Goal: Task Accomplishment & Management: Use online tool/utility

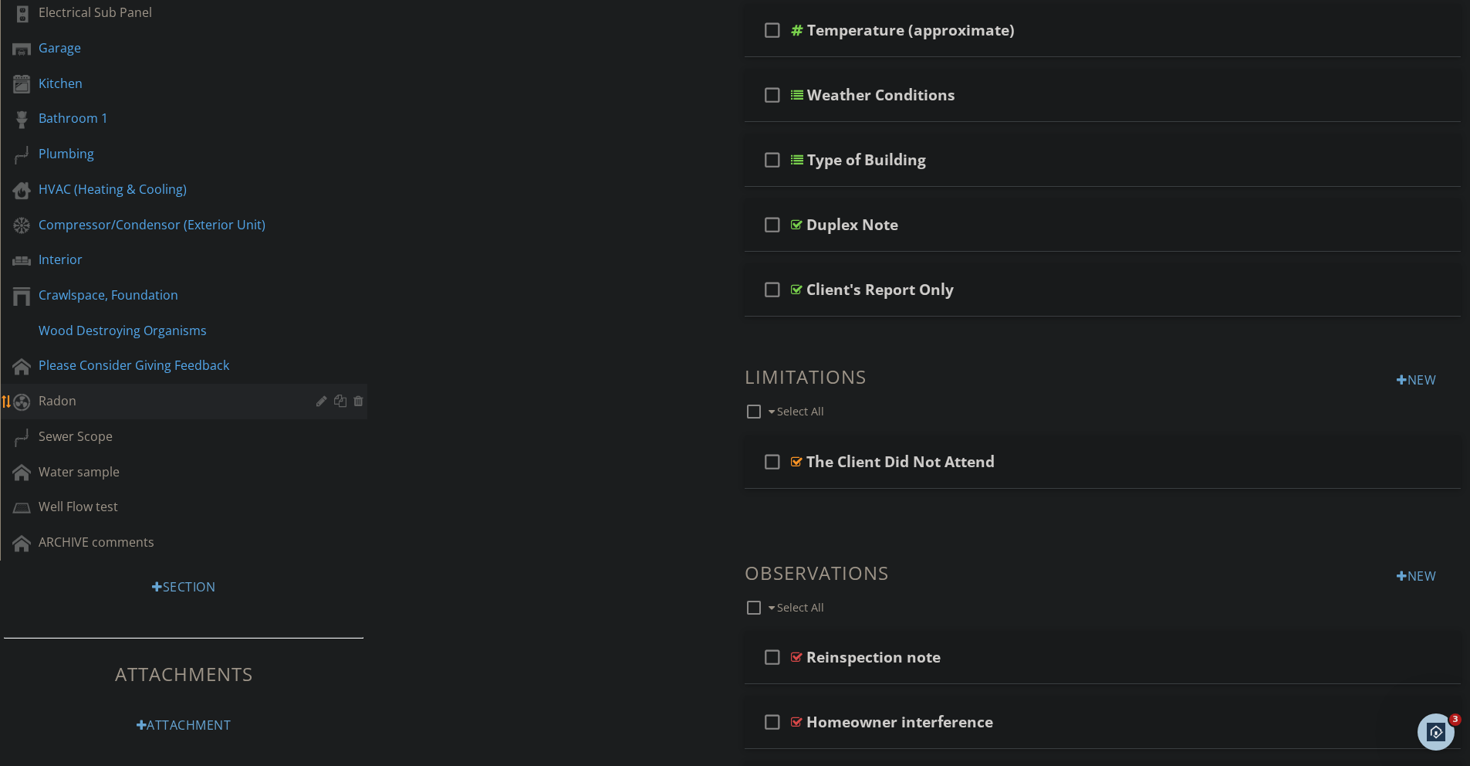
click at [56, 401] on div "Radon" at bounding box center [167, 400] width 256 height 19
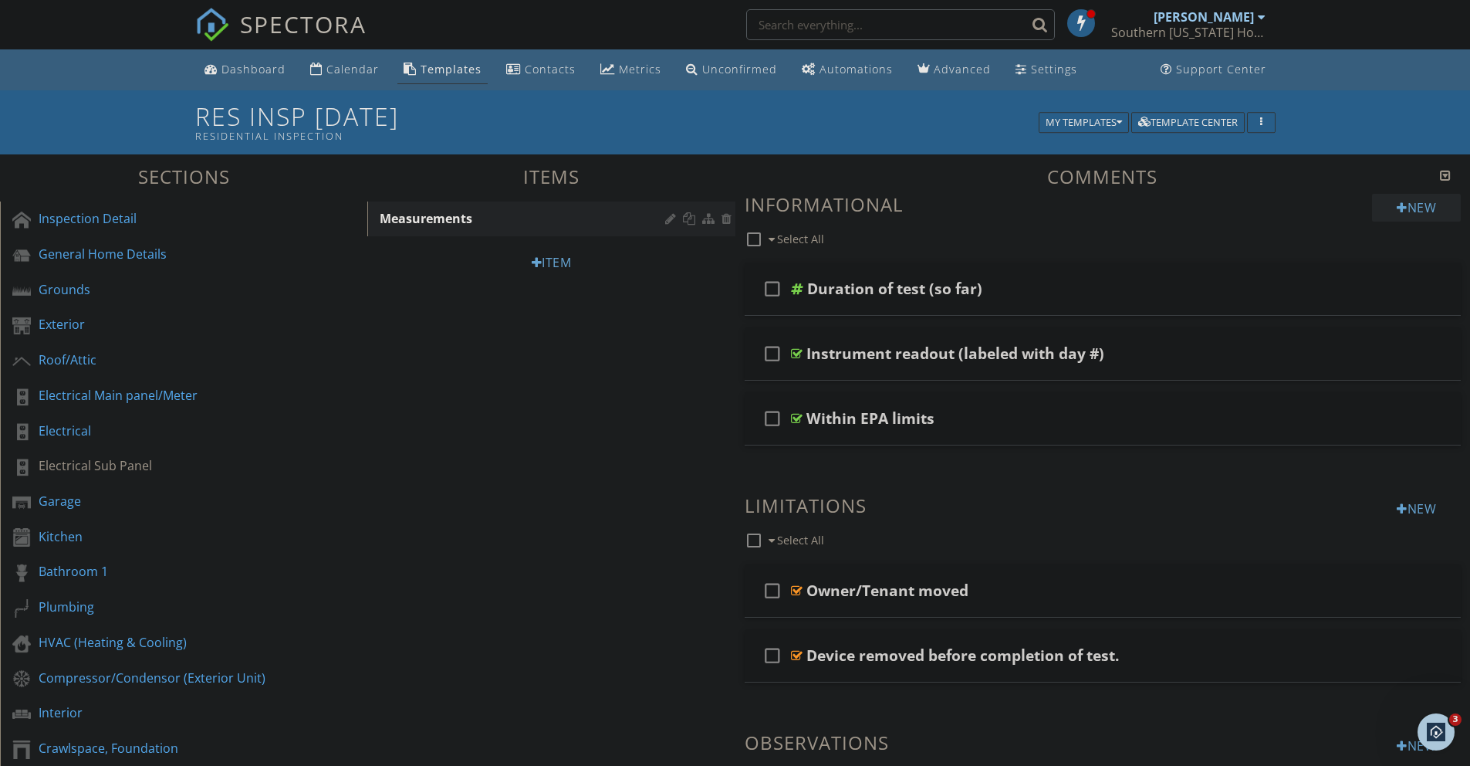
click at [741, 203] on div "New" at bounding box center [1416, 208] width 89 height 28
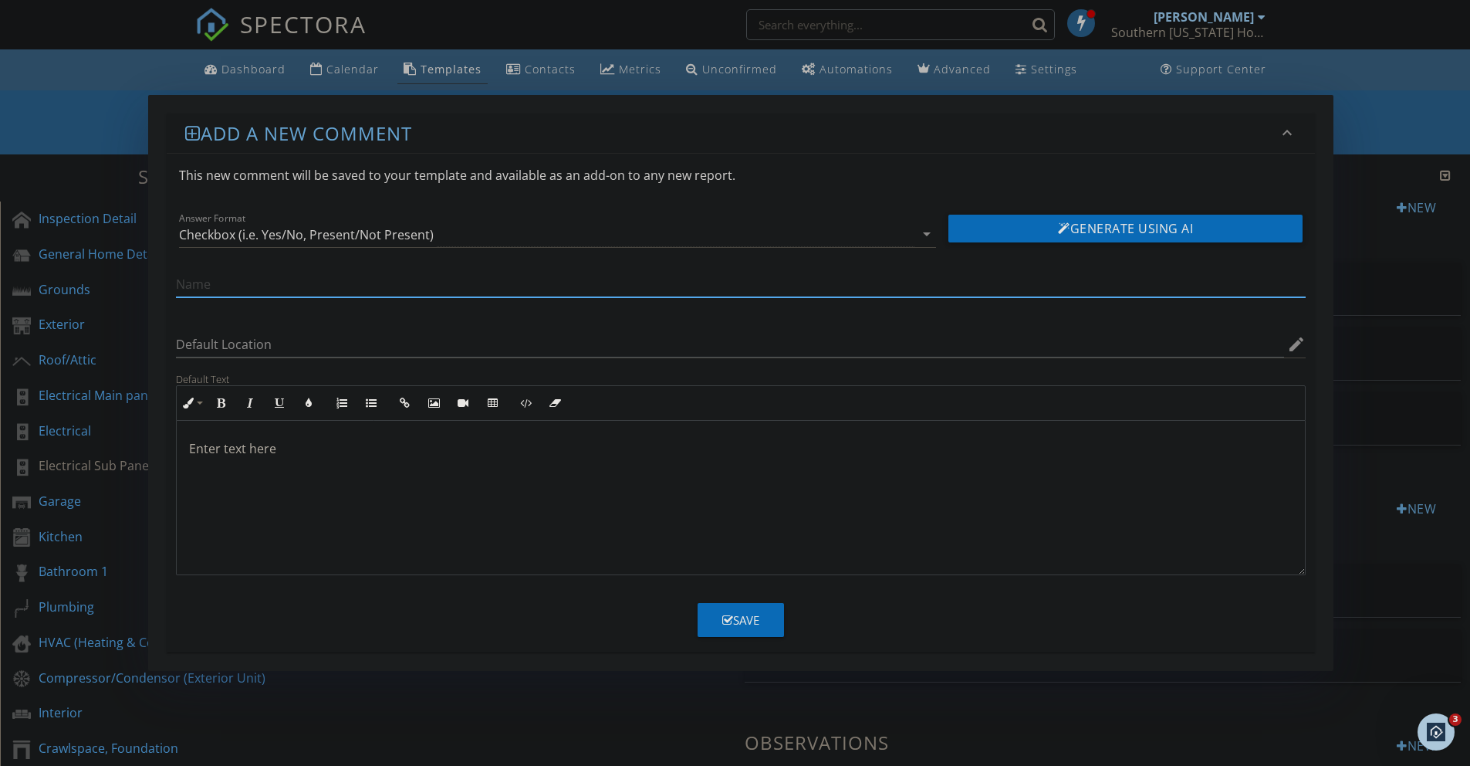
click at [741, 120] on div "Add a new comment keyboard_arrow_down This new comment will be saved to your te…" at bounding box center [735, 383] width 1470 height 766
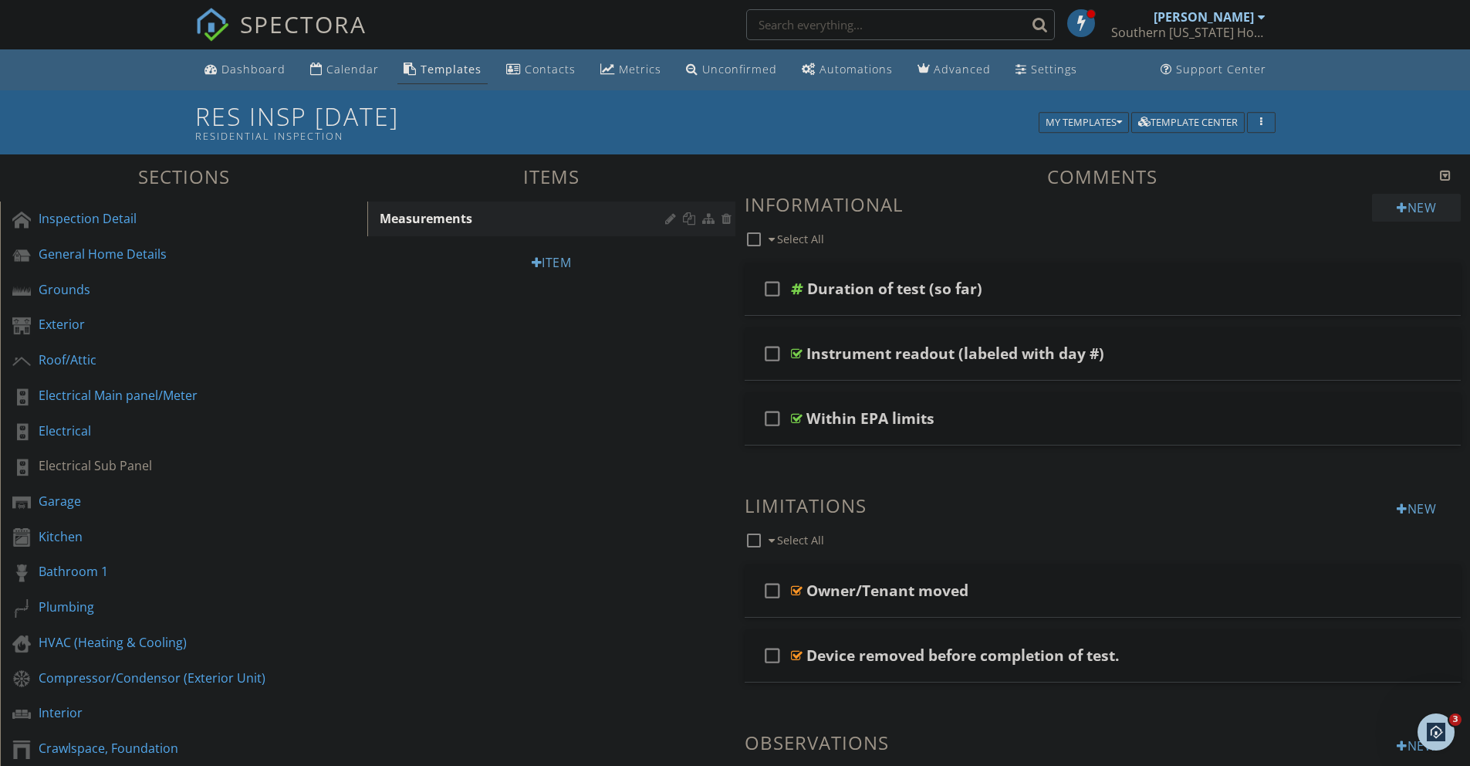
click at [741, 208] on div "New" at bounding box center [1416, 208] width 89 height 28
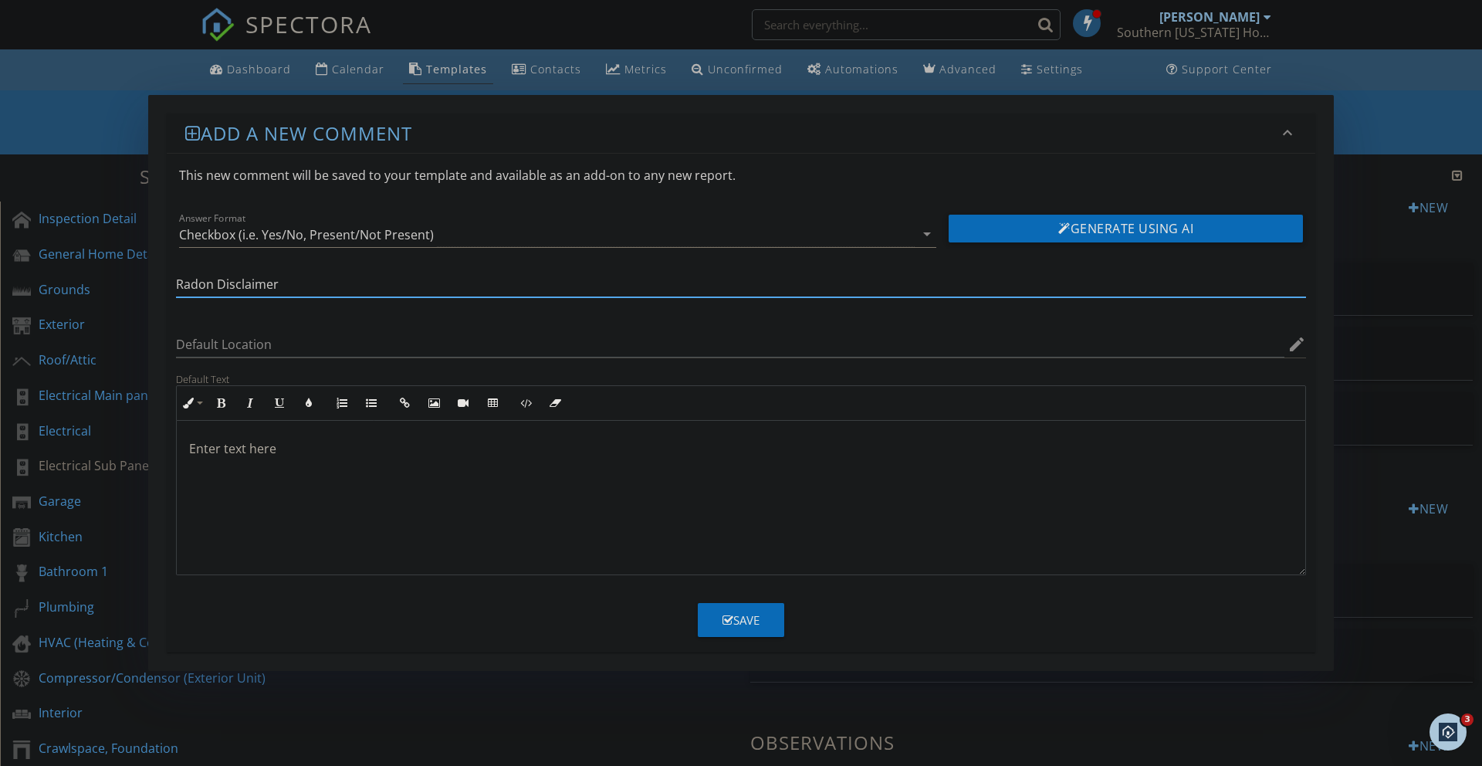
type input "Radon Disclaimer"
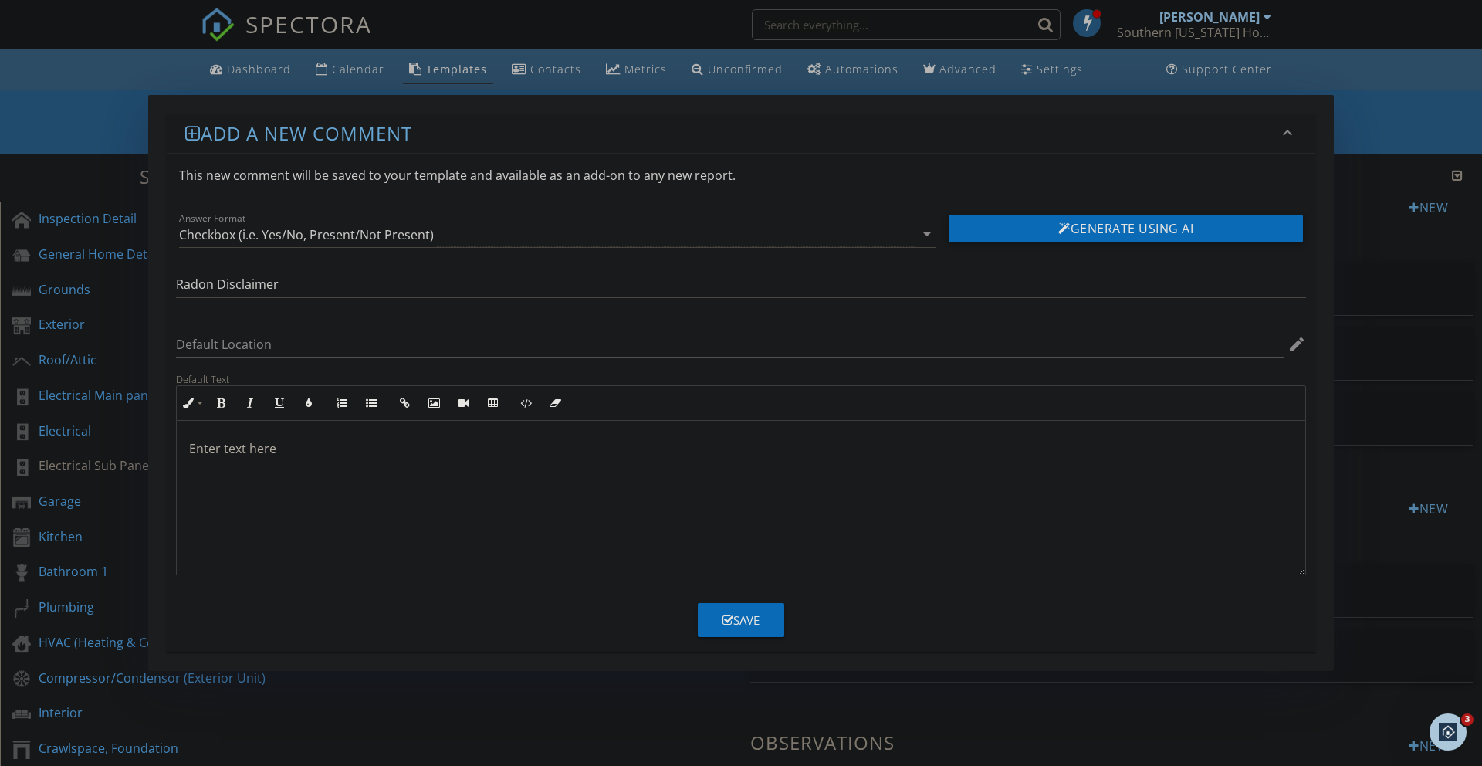
click at [308, 463] on div at bounding box center [741, 498] width 1129 height 154
click at [257, 449] on p at bounding box center [741, 448] width 1104 height 19
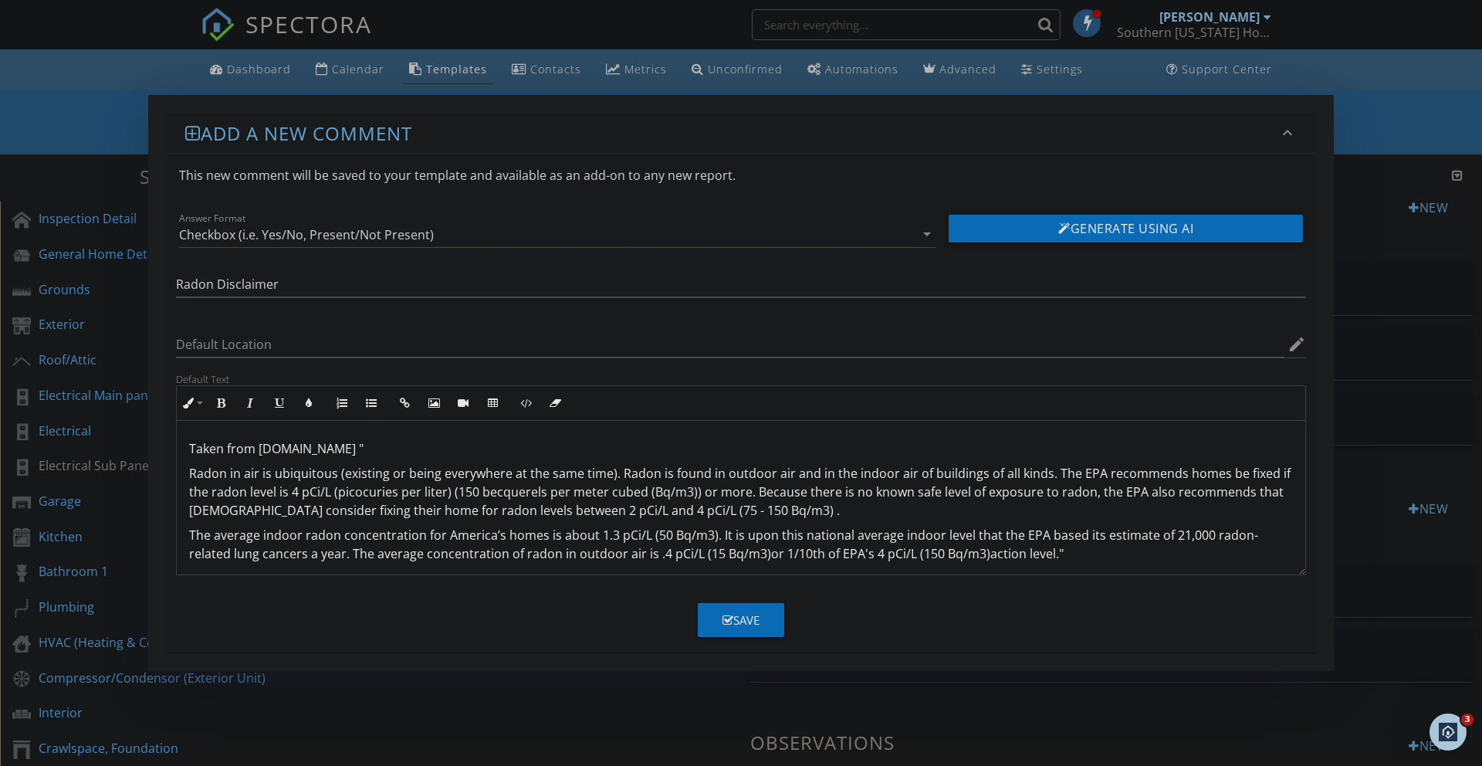
click at [188, 477] on div "Taken from epa.gov " Radon in air is ubiquitous (existing or being everywhere a…" at bounding box center [741, 501] width 1129 height 161
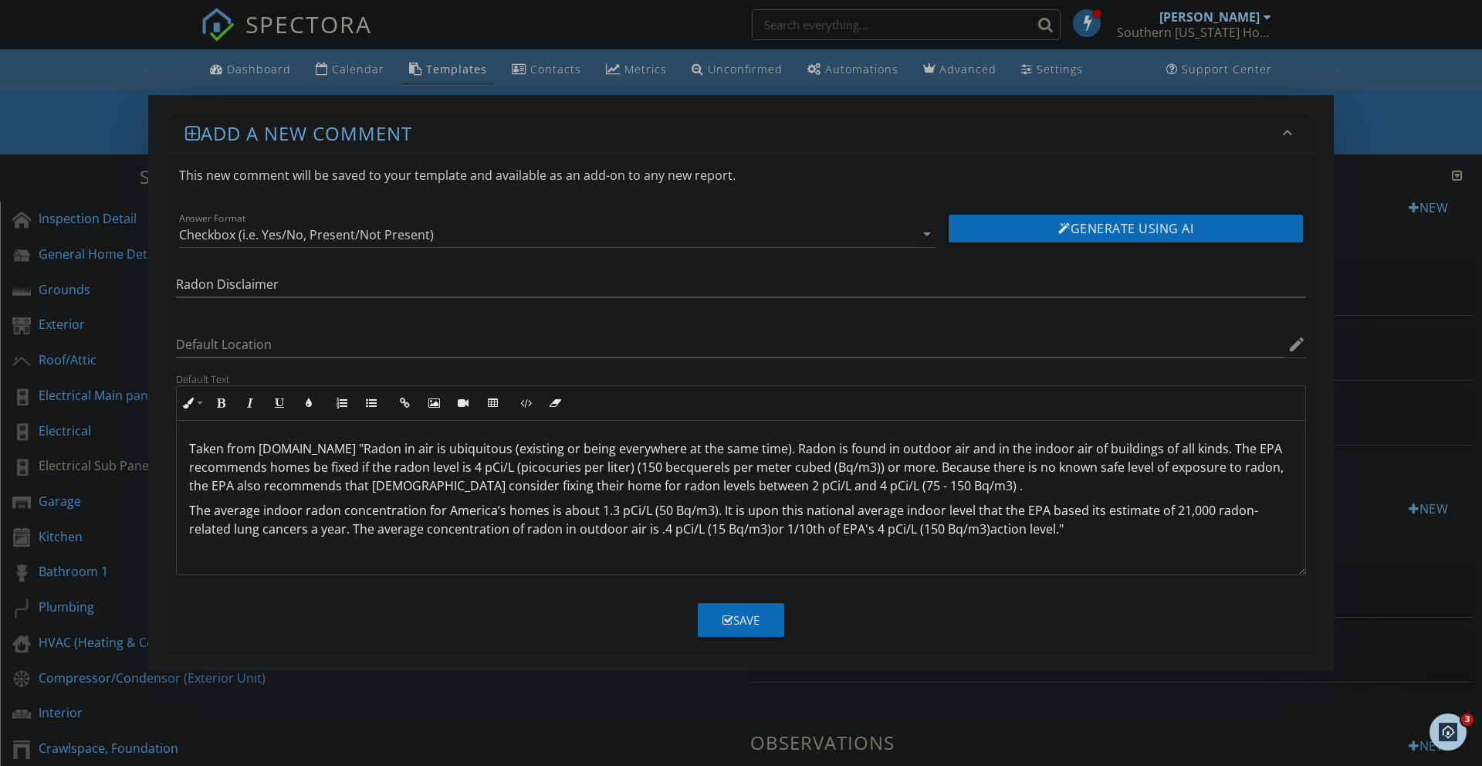
click at [733, 500] on div "Save" at bounding box center [741, 620] width 37 height 18
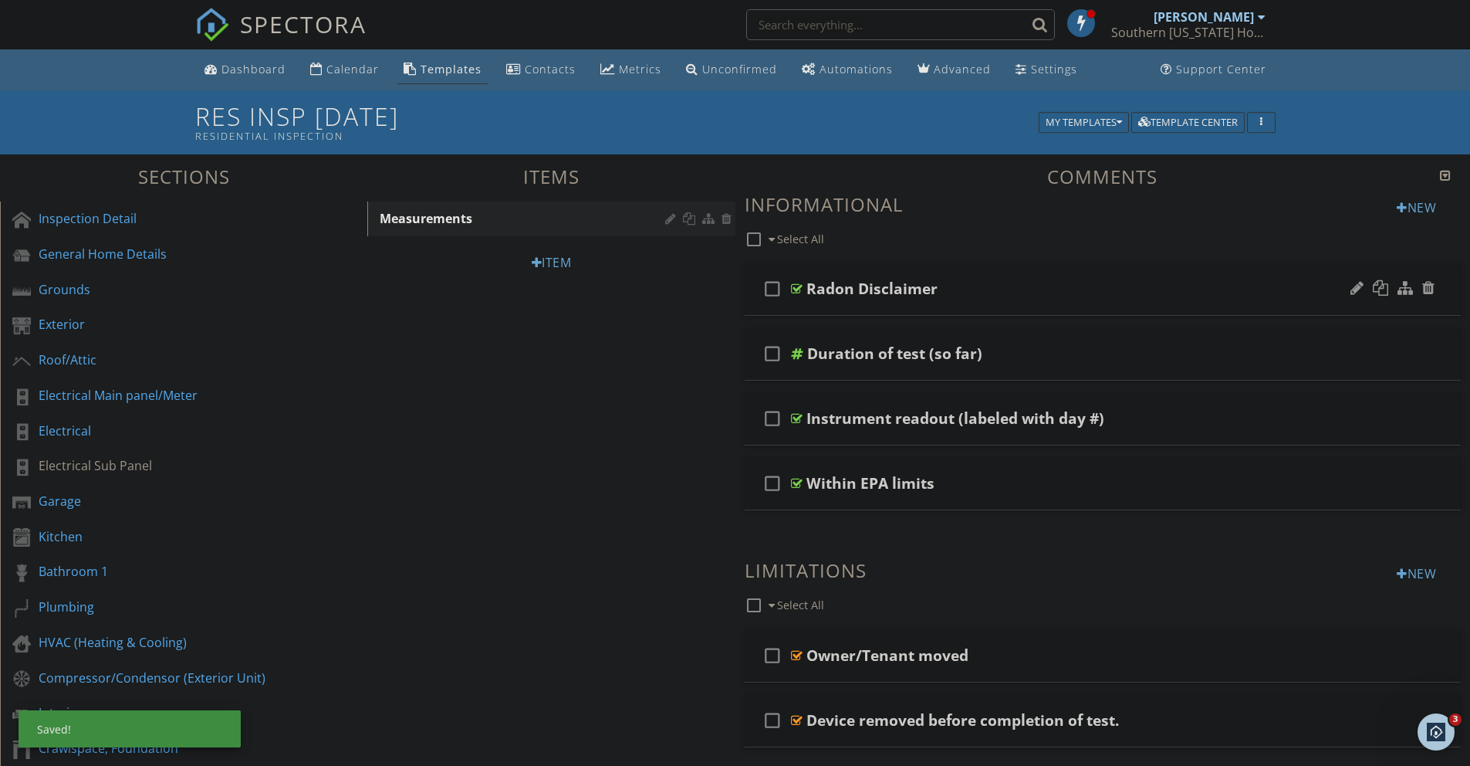
click at [741, 286] on div at bounding box center [797, 289] width 12 height 12
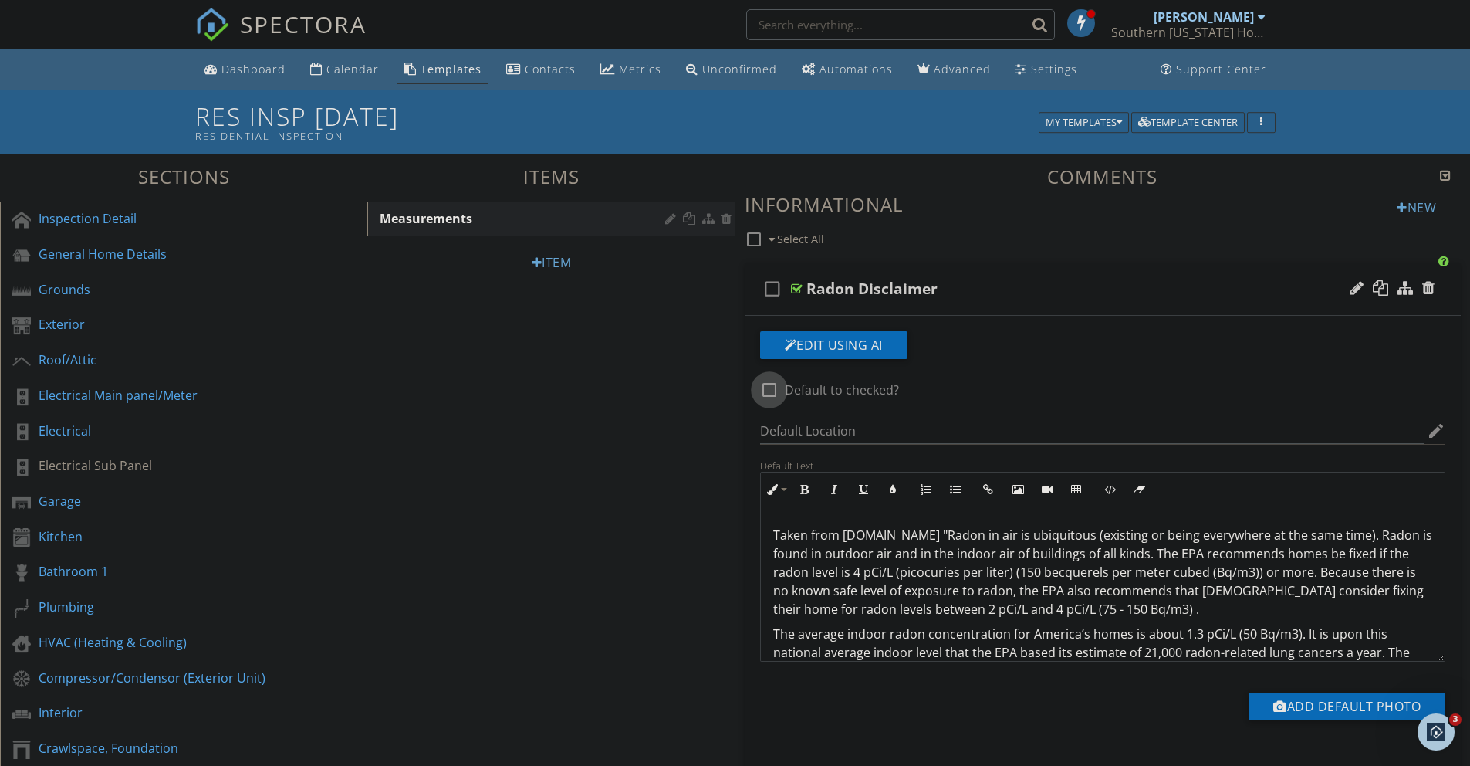
click at [741, 391] on div at bounding box center [769, 390] width 26 height 26
checkbox input "true"
click at [741, 281] on div "check_box_outline_blank Radon Disclaimer" at bounding box center [1103, 288] width 717 height 53
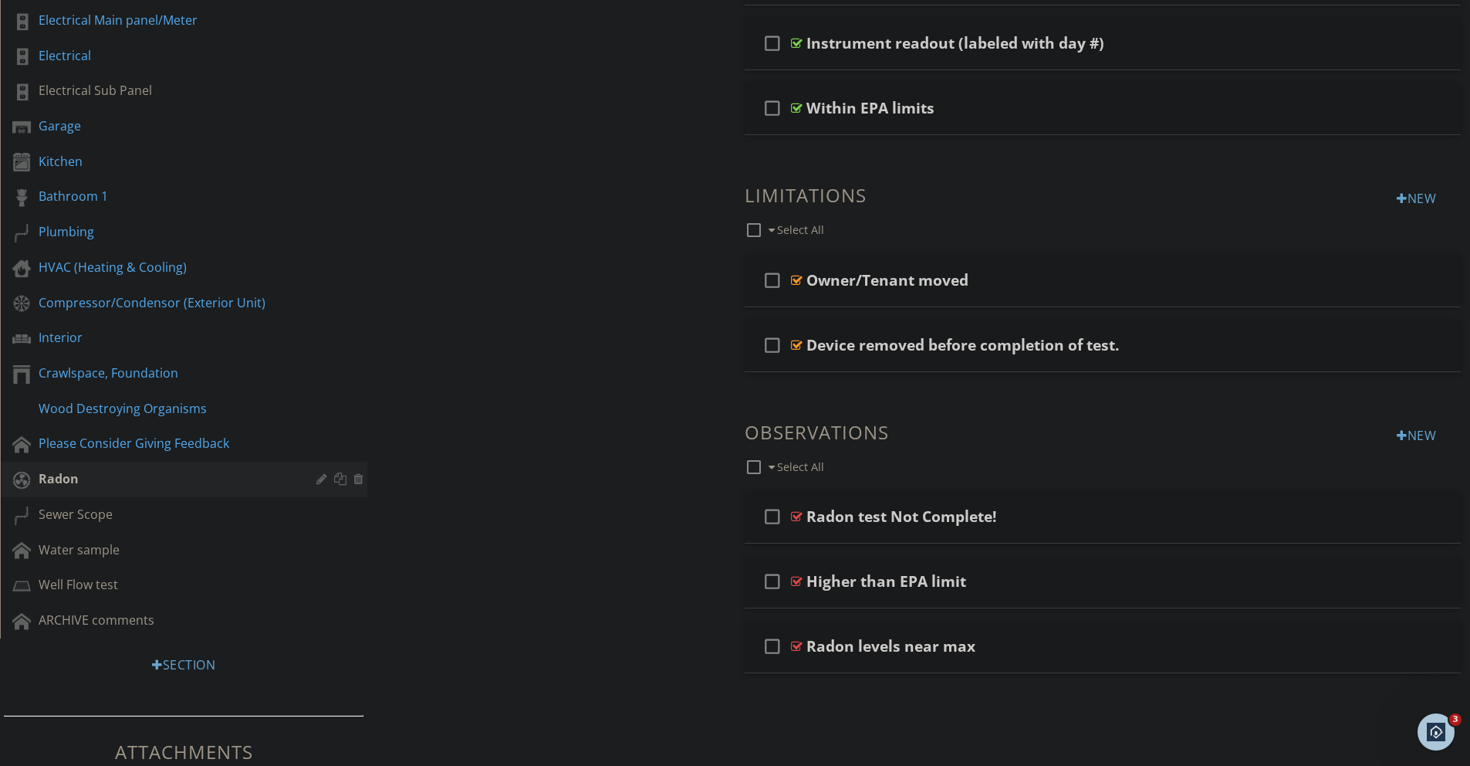
scroll to position [453, 0]
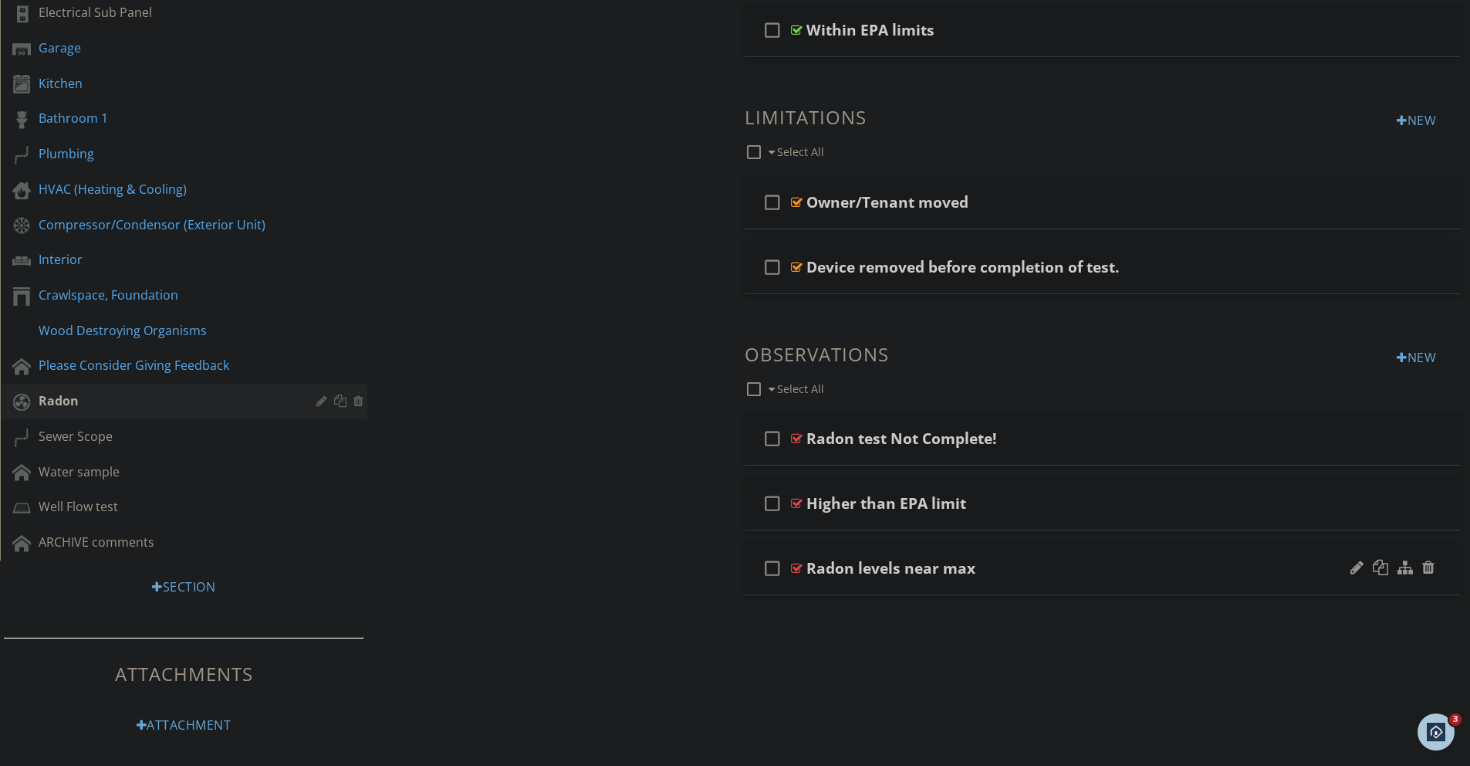
click at [741, 500] on div at bounding box center [797, 568] width 12 height 12
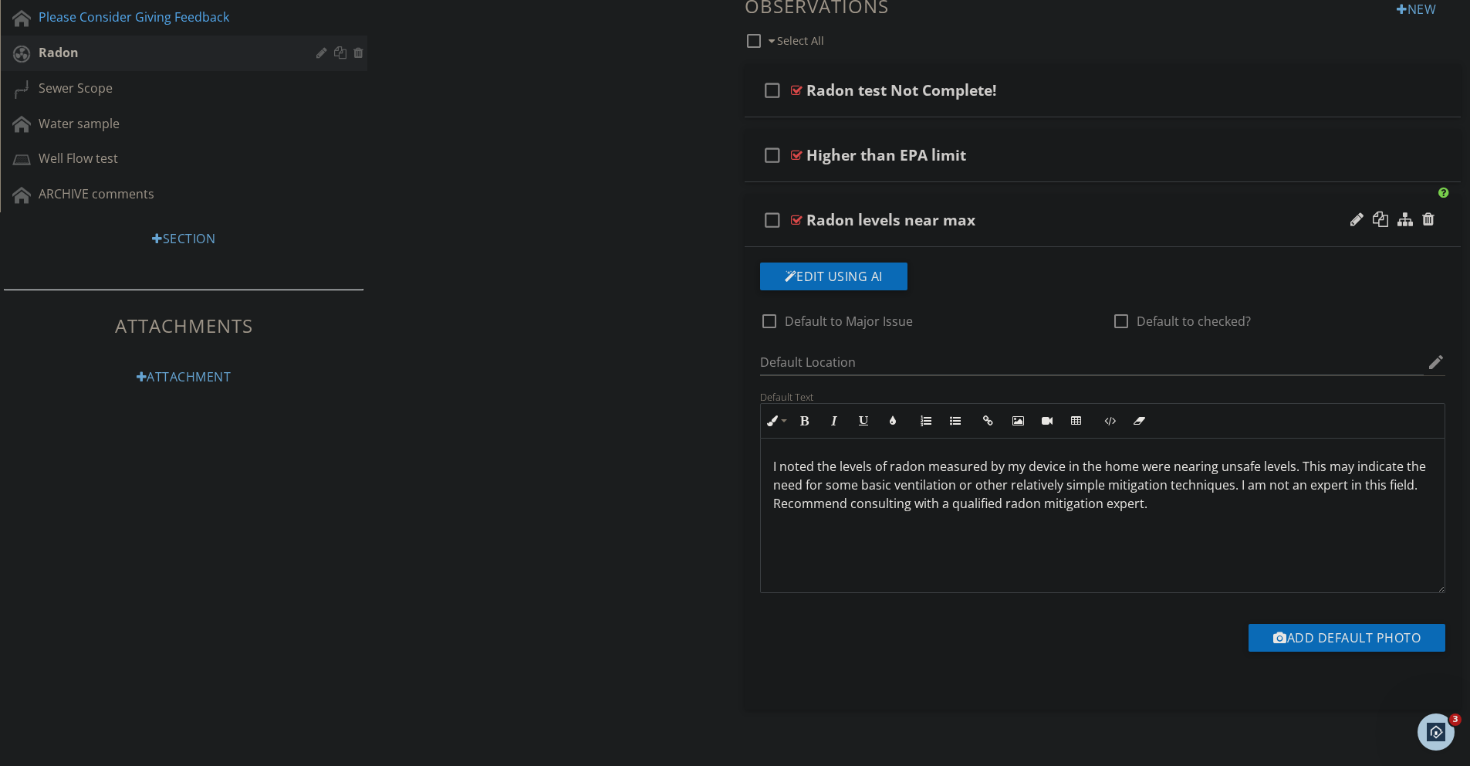
scroll to position [810, 0]
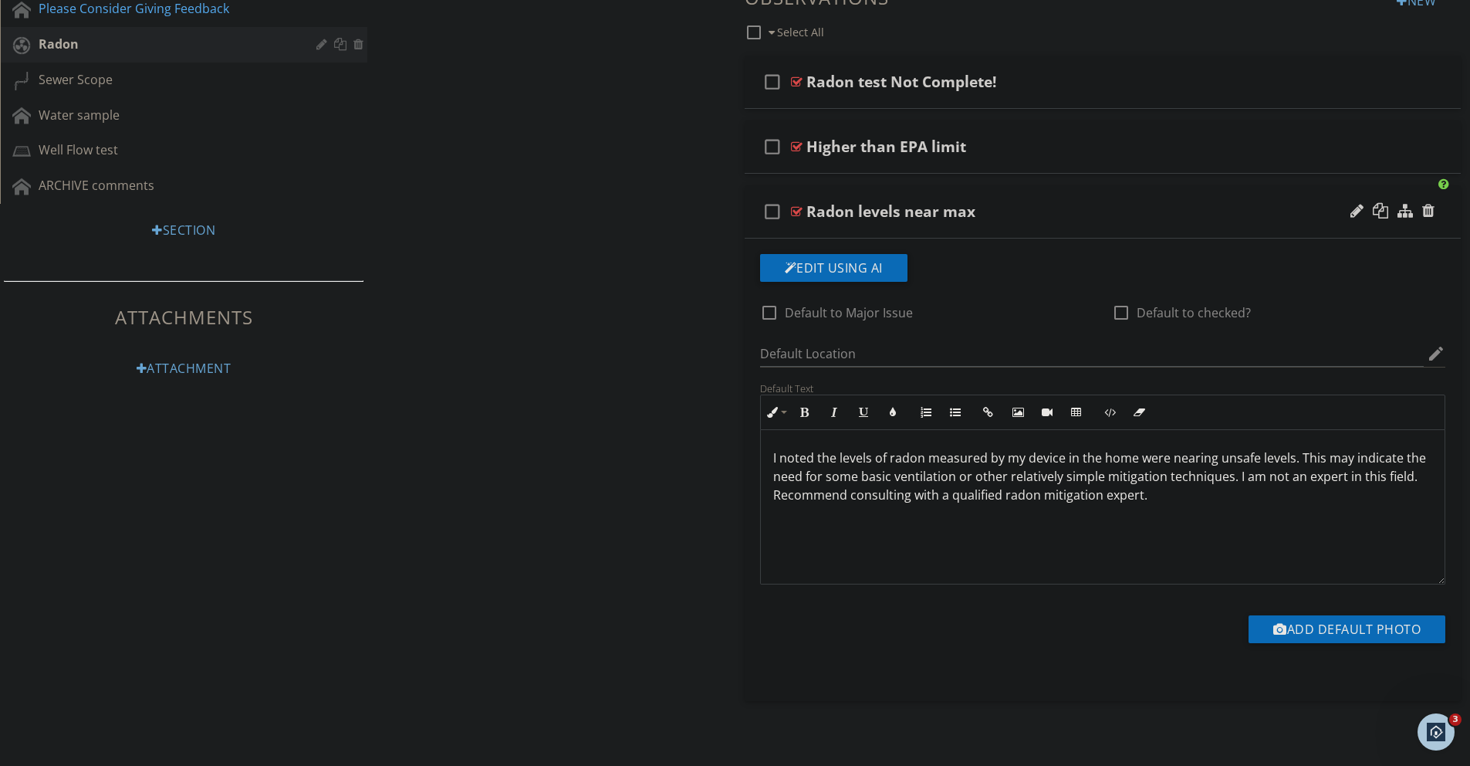
click at [741, 208] on div at bounding box center [797, 211] width 12 height 12
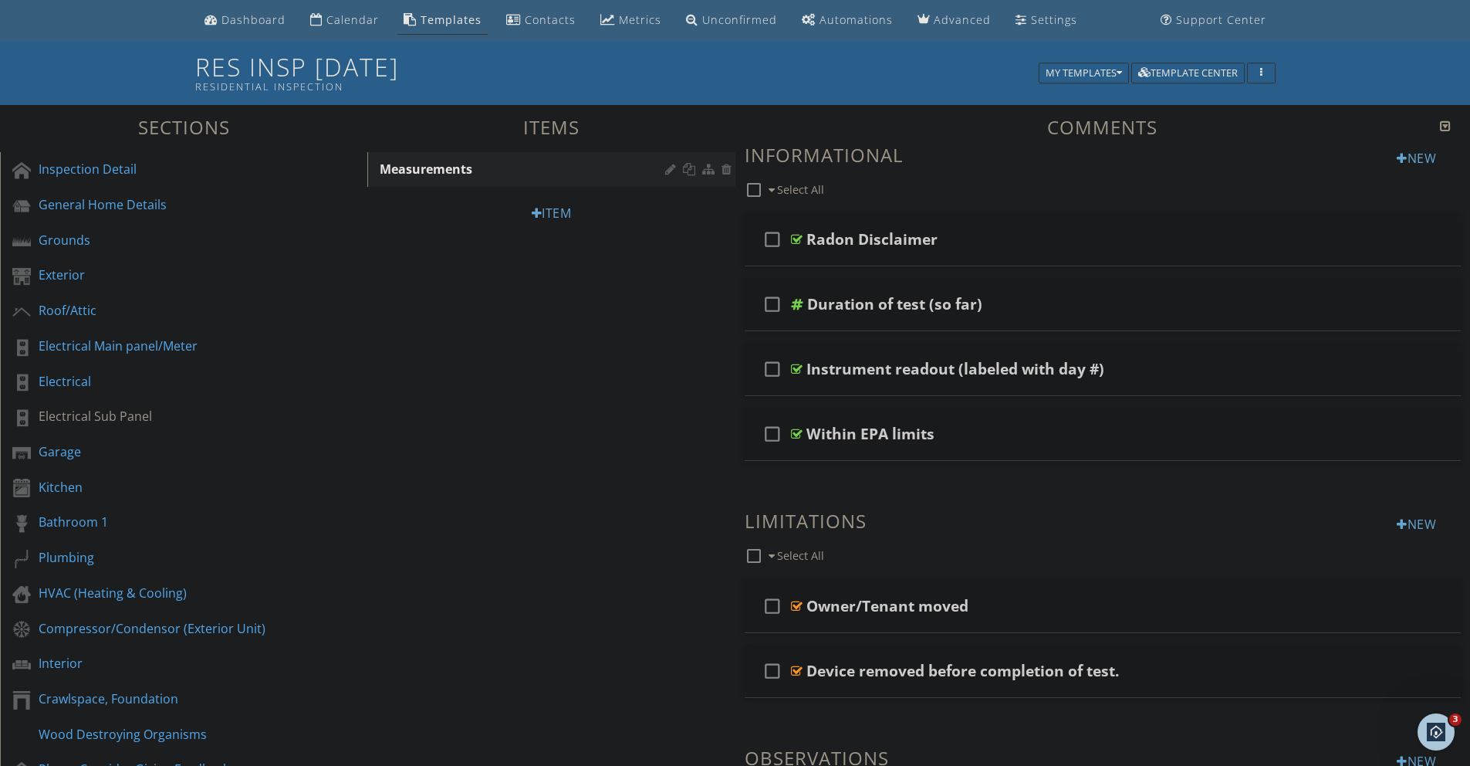
scroll to position [0, 0]
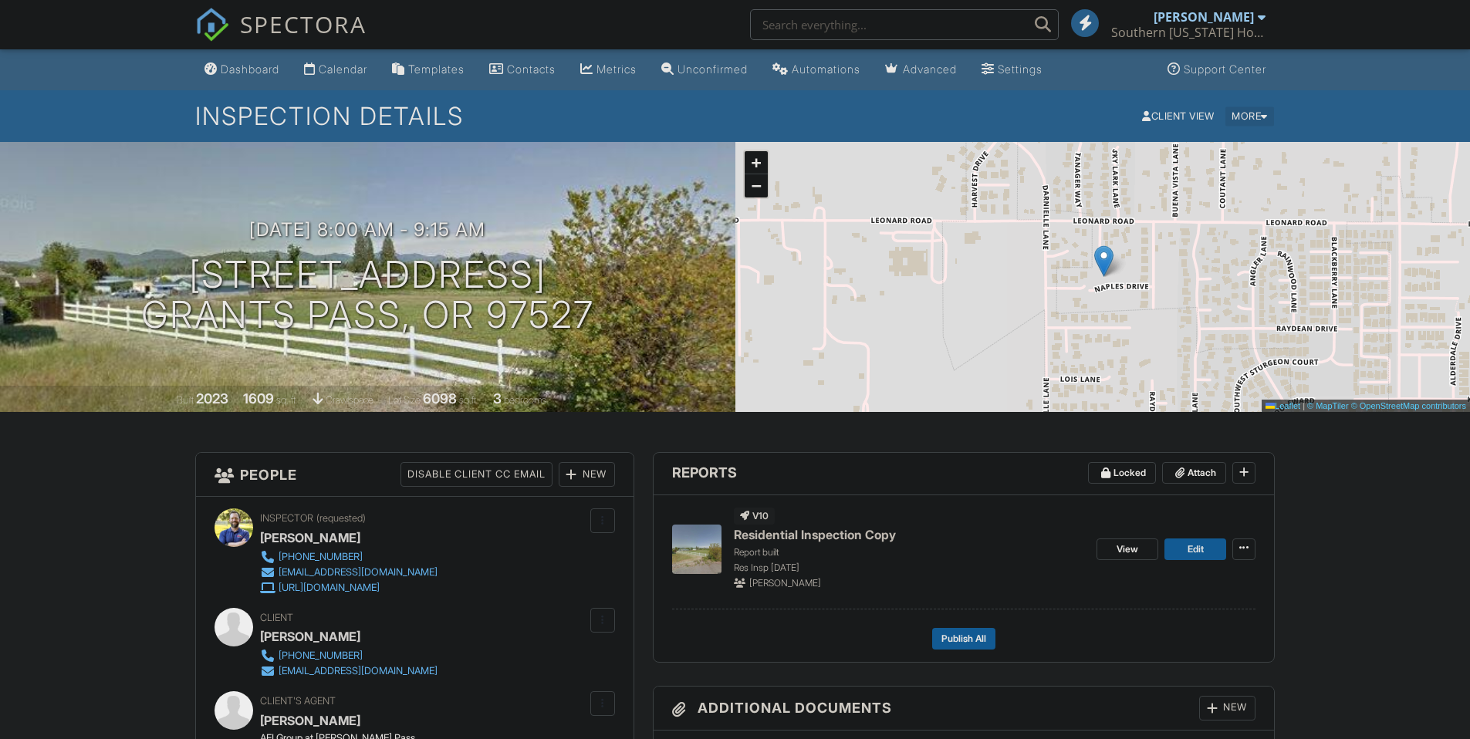
click at [1251, 113] on div "More" at bounding box center [1250, 116] width 49 height 19
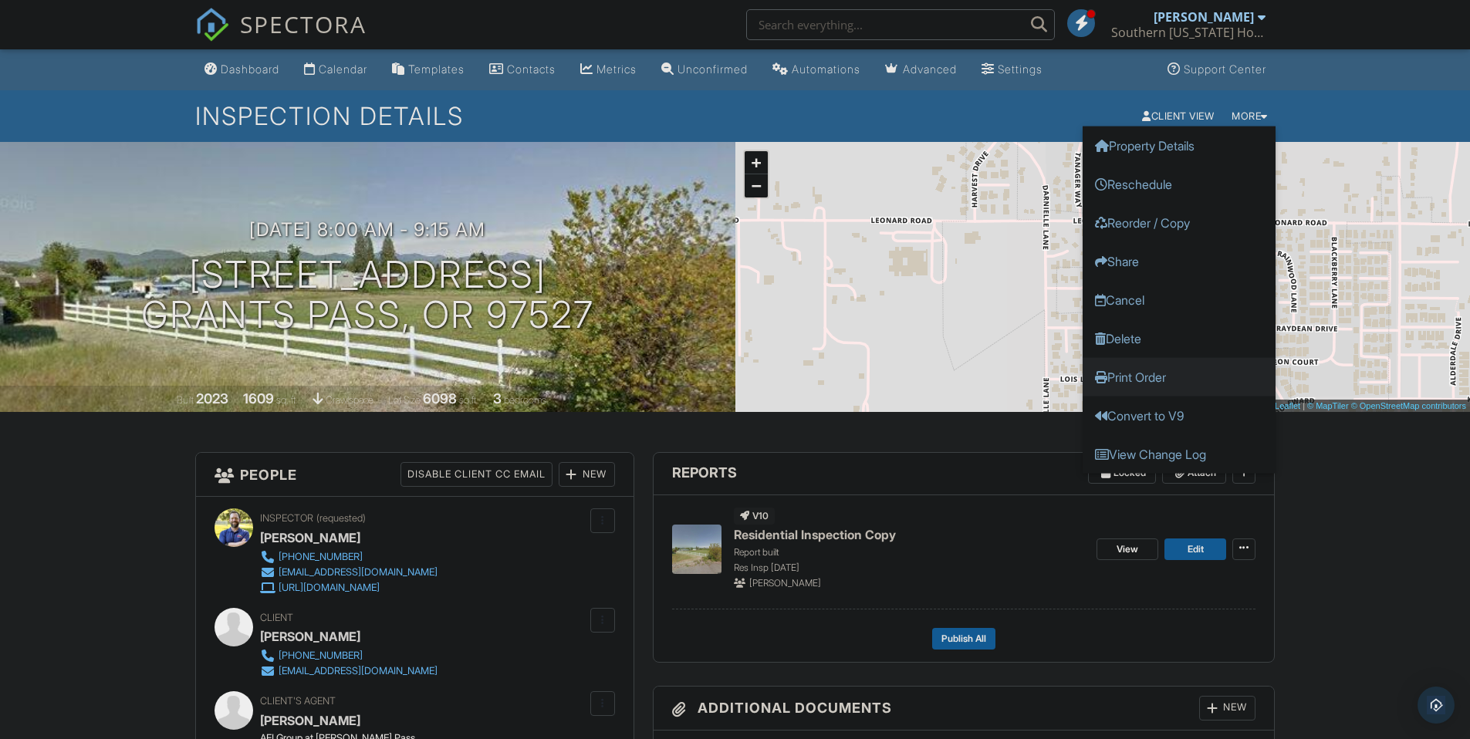
click at [1157, 375] on link "Print Order" at bounding box center [1179, 376] width 193 height 39
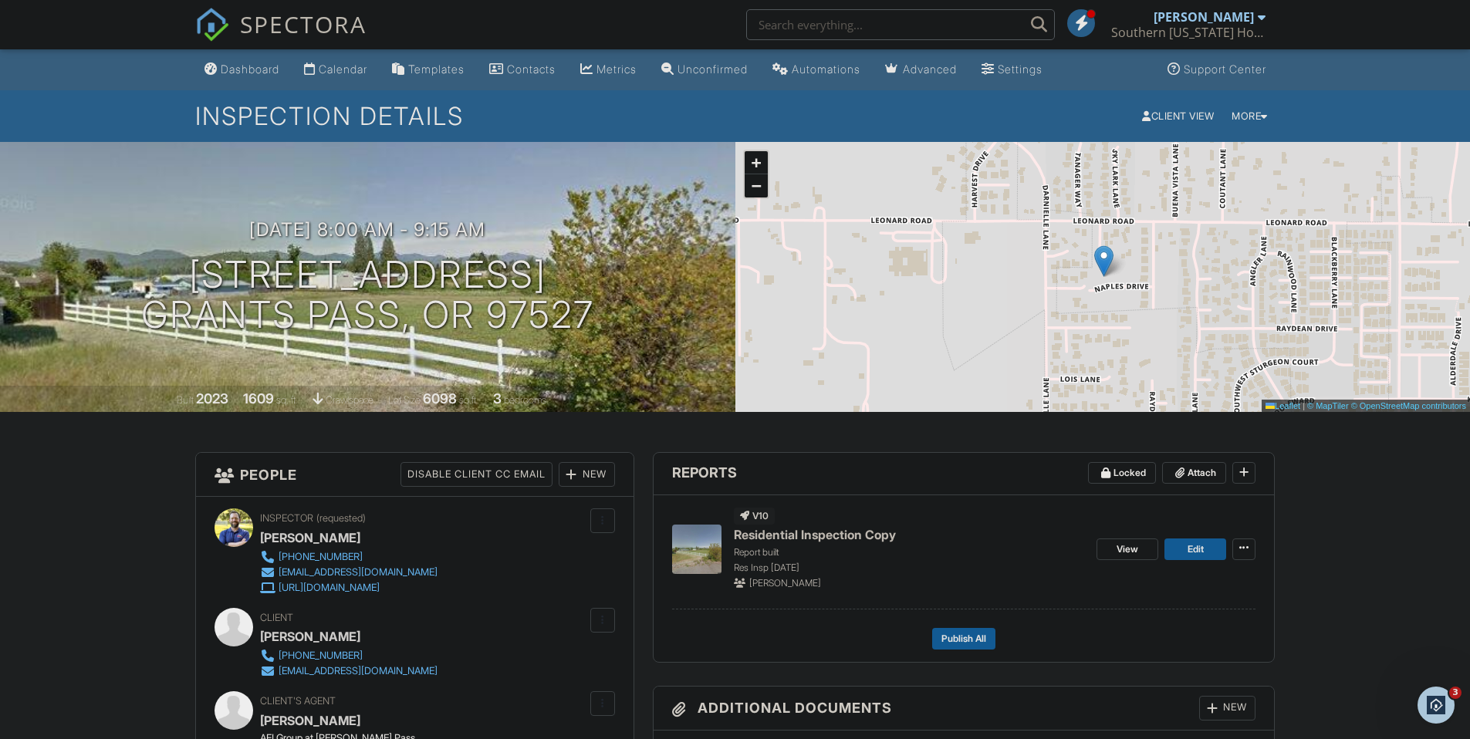
click at [245, 70] on div "Dashboard" at bounding box center [250, 69] width 59 height 13
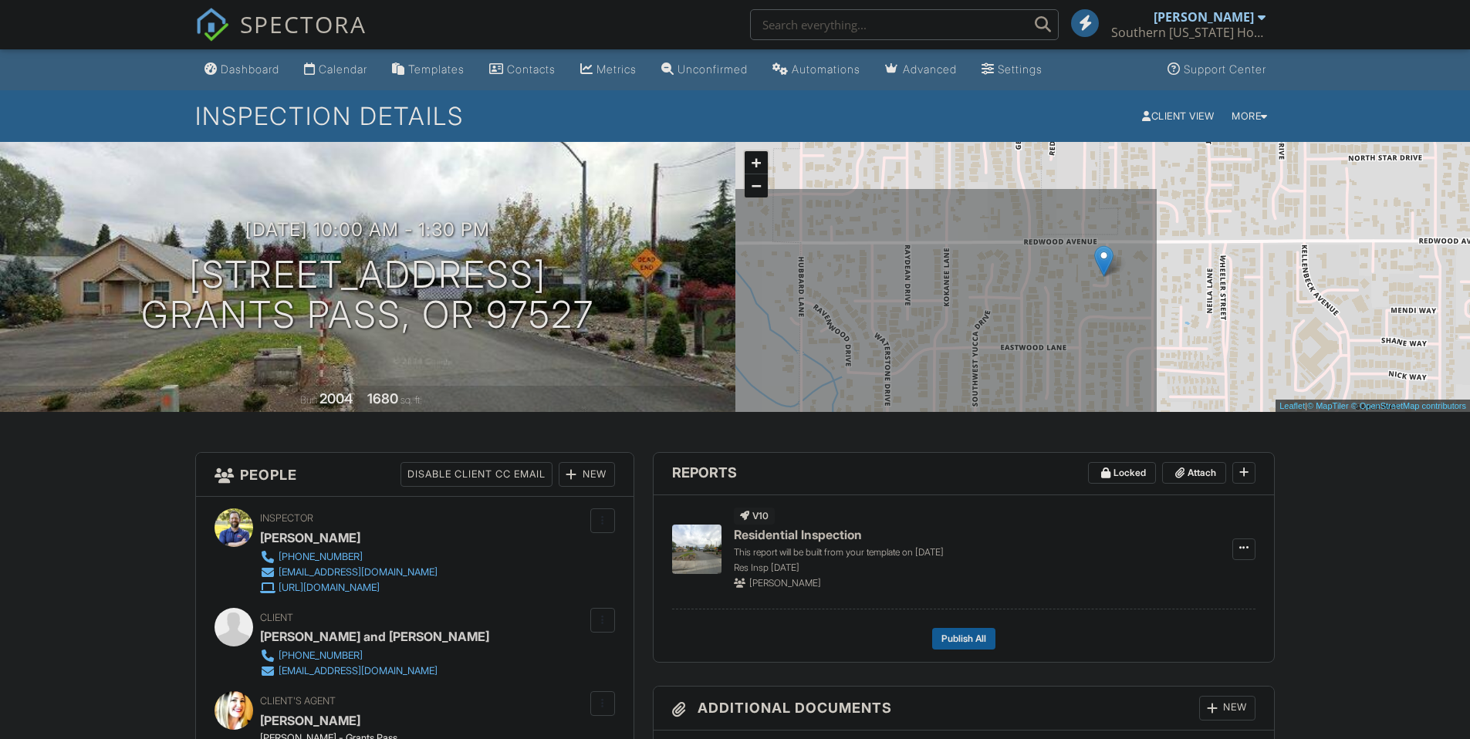
click at [1254, 113] on div "More" at bounding box center [1250, 116] width 49 height 19
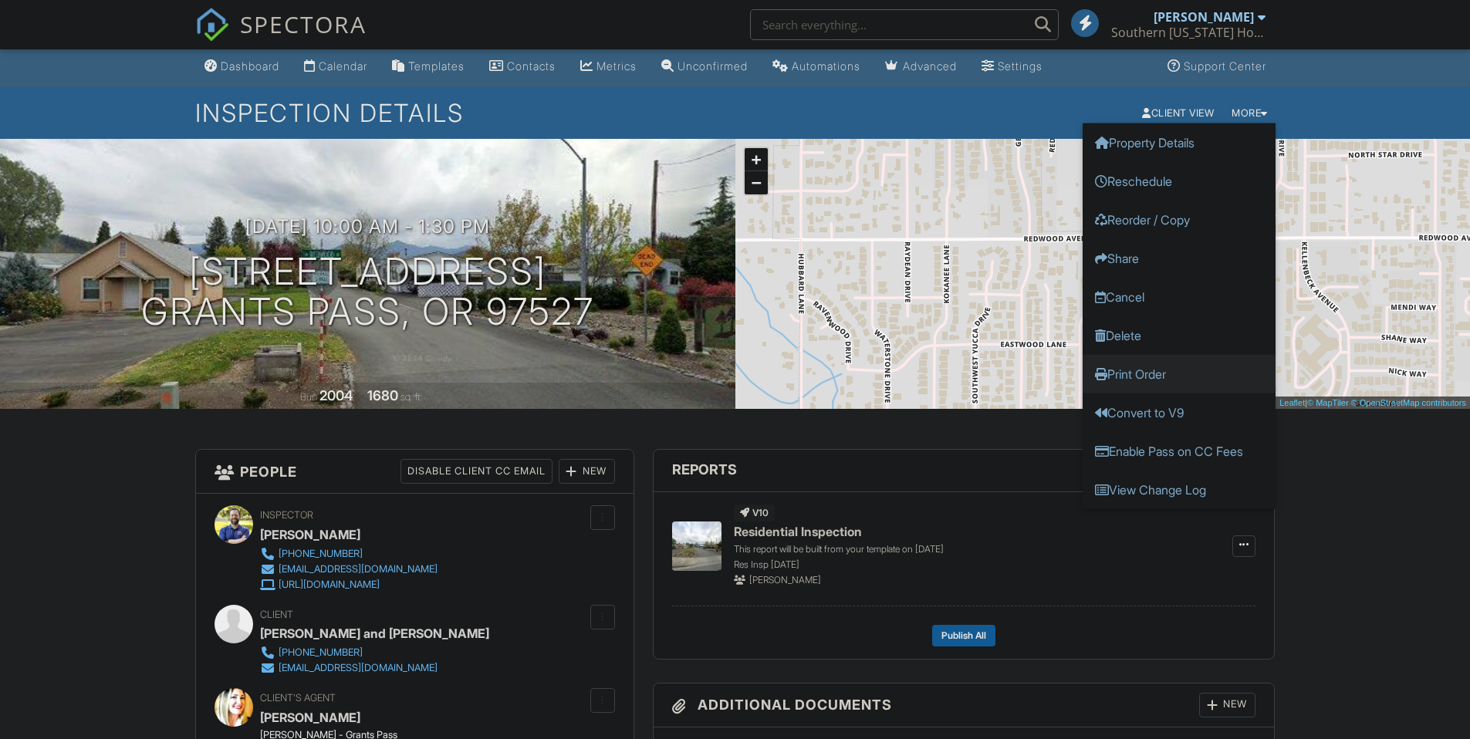
click at [1138, 371] on link "Print Order" at bounding box center [1179, 373] width 193 height 39
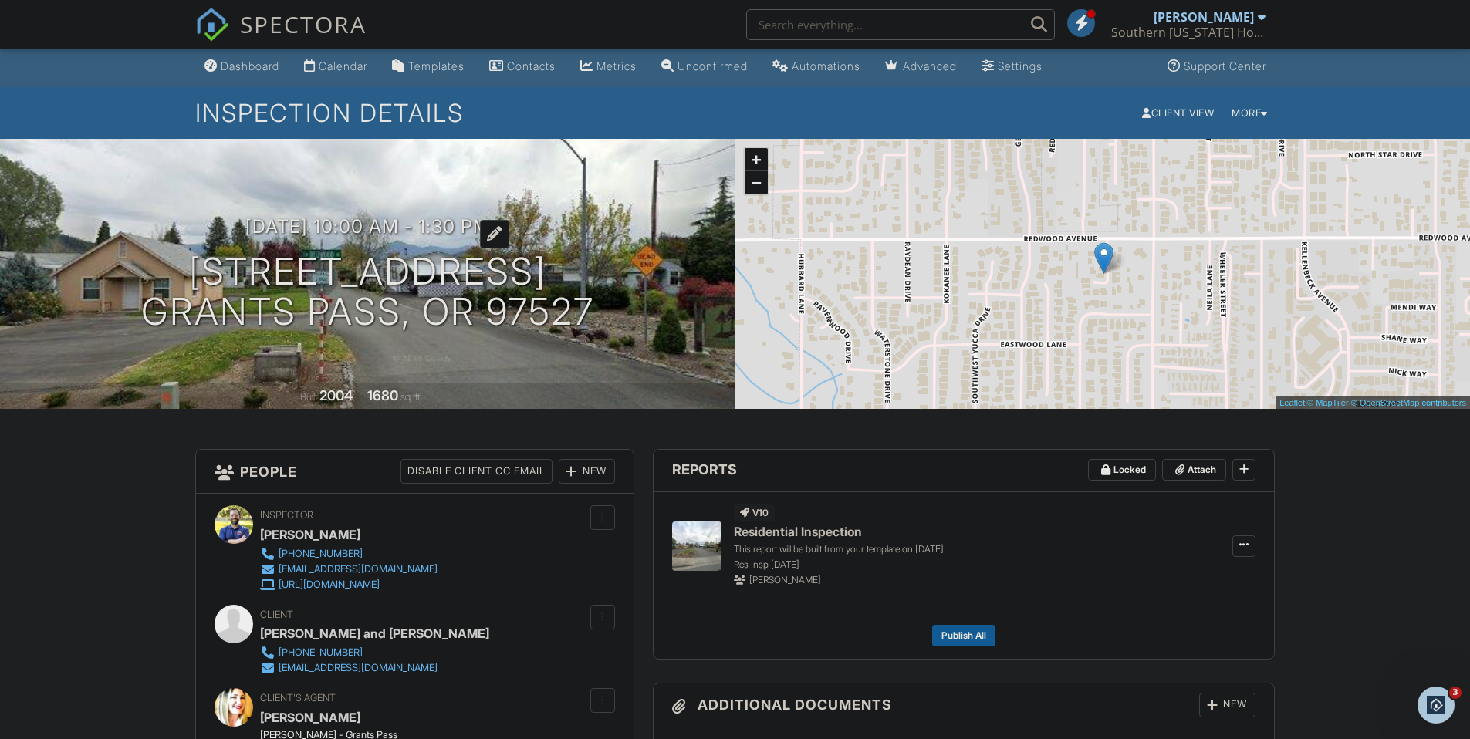
scroll to position [6, 0]
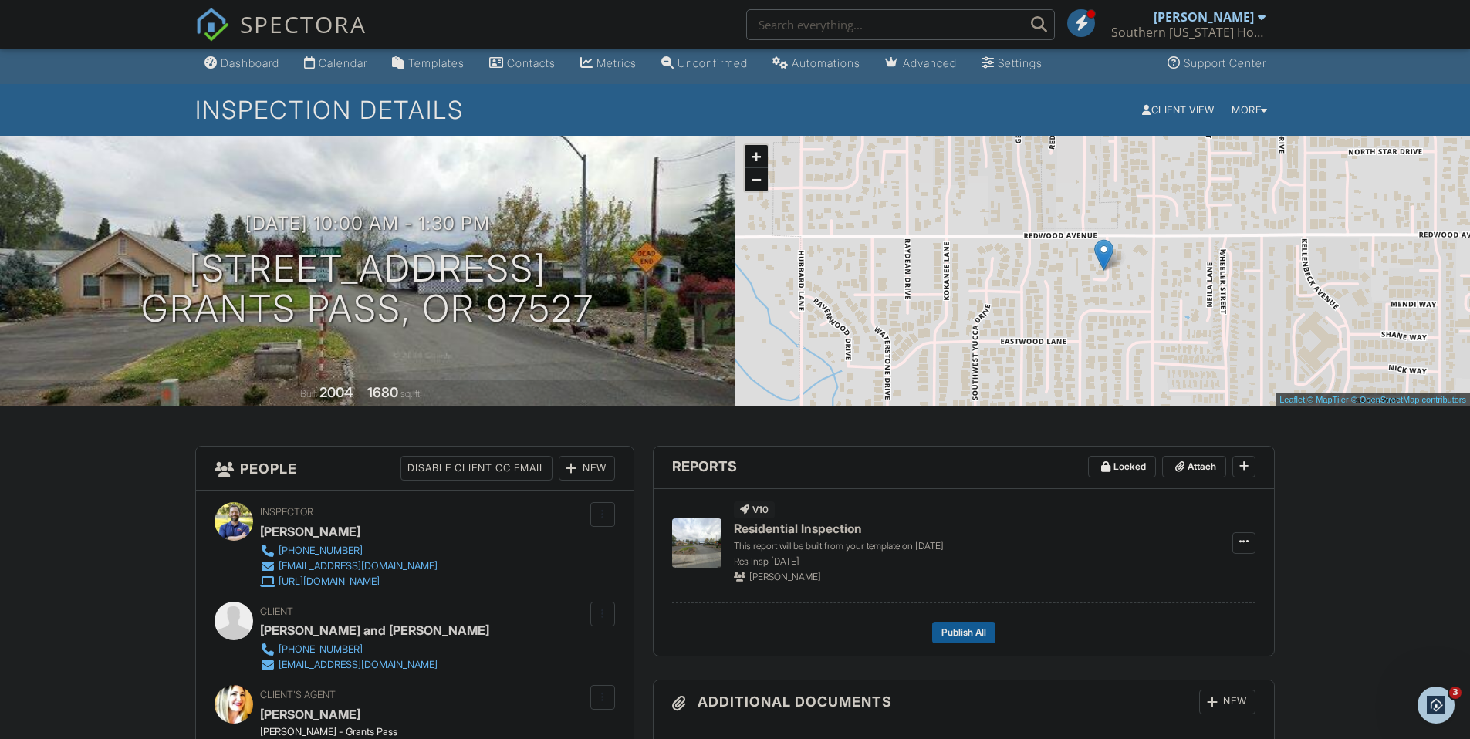
click at [325, 62] on div "Calendar" at bounding box center [343, 62] width 49 height 13
